Goal: Check status: Check status

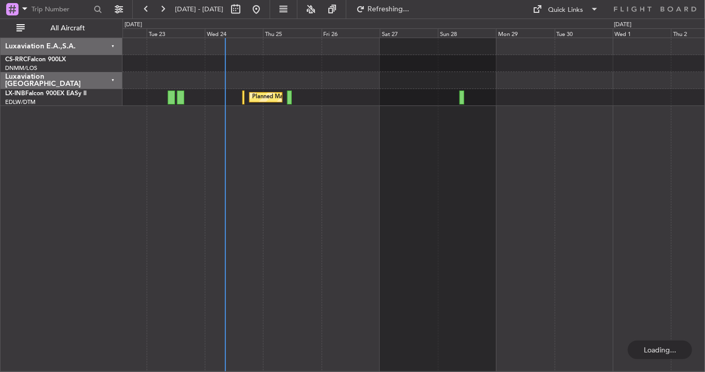
click at [107, 279] on div "Planned Maint [GEOGRAPHIC_DATA] ([GEOGRAPHIC_DATA]) Luxaviation E.A.,S.A. CS-RR…" at bounding box center [352, 195] width 705 height 353
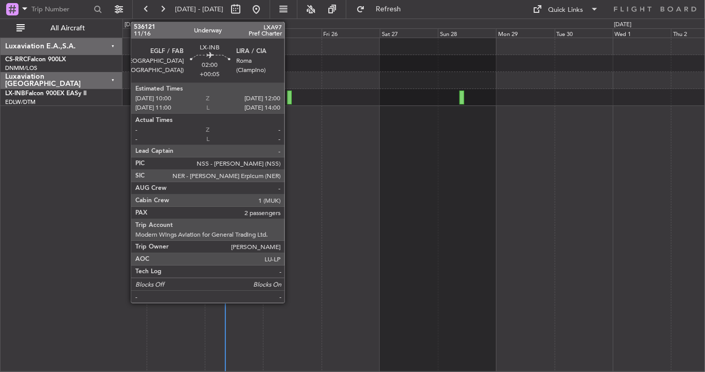
click at [289, 99] on div at bounding box center [289, 98] width 5 height 14
